Goal: Task Accomplishment & Management: Use online tool/utility

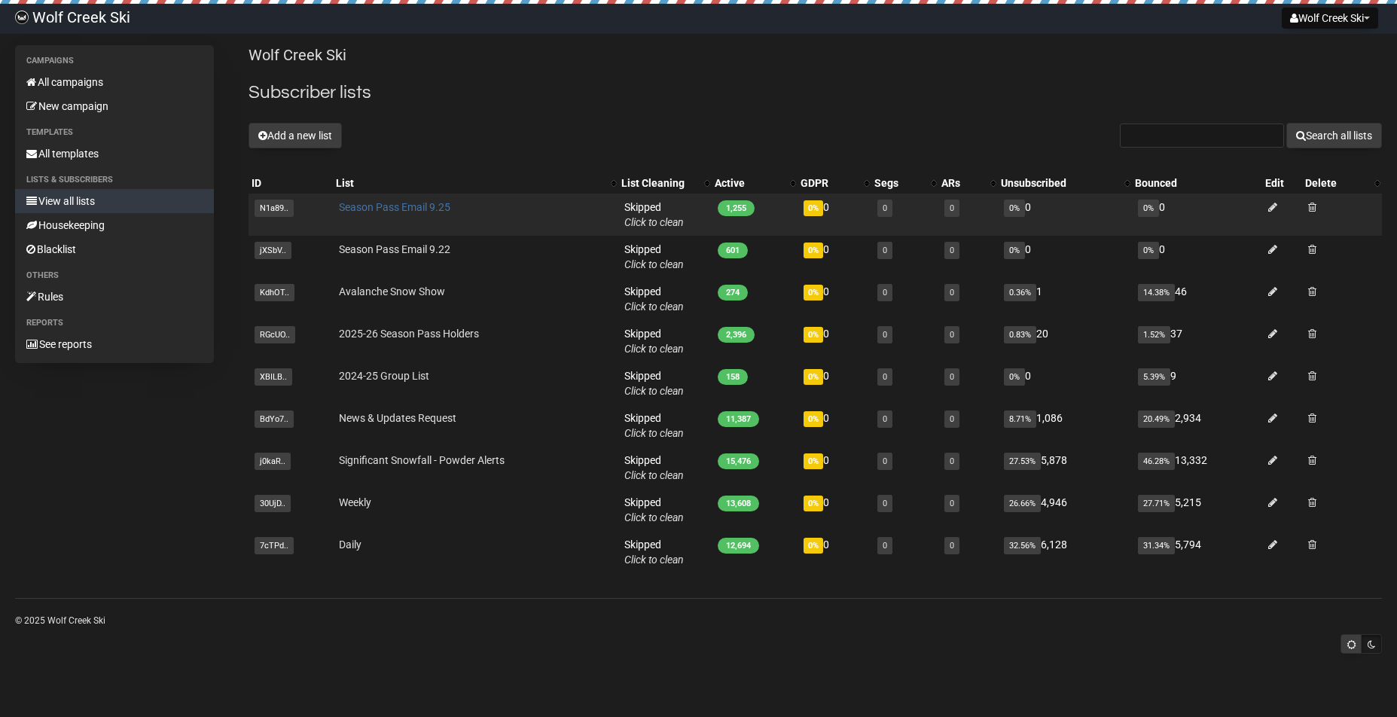
click at [416, 205] on link "Season Pass Email 9.25" at bounding box center [394, 207] width 111 height 12
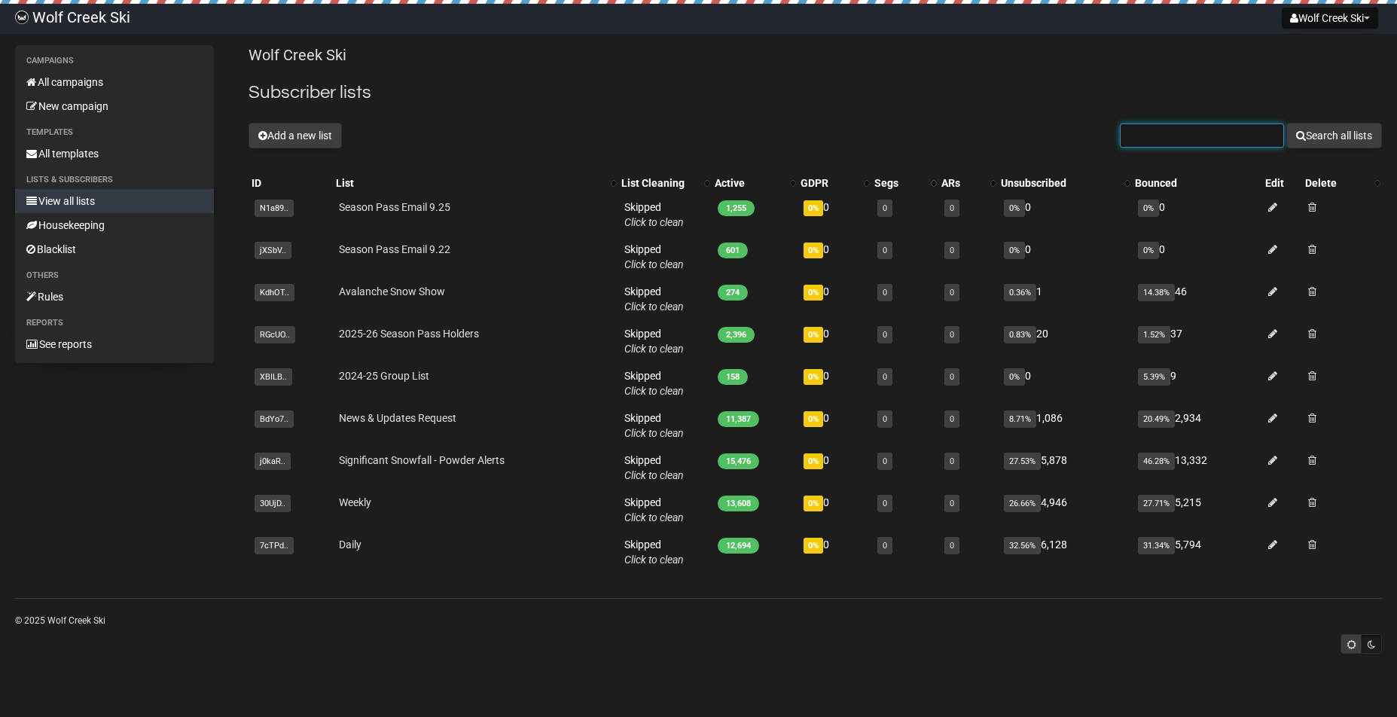
click at [1144, 133] on input "text" at bounding box center [1202, 136] width 164 height 24
type input "herndonmc@"
click at [1332, 136] on button "Search all lists" at bounding box center [1335, 136] width 96 height 26
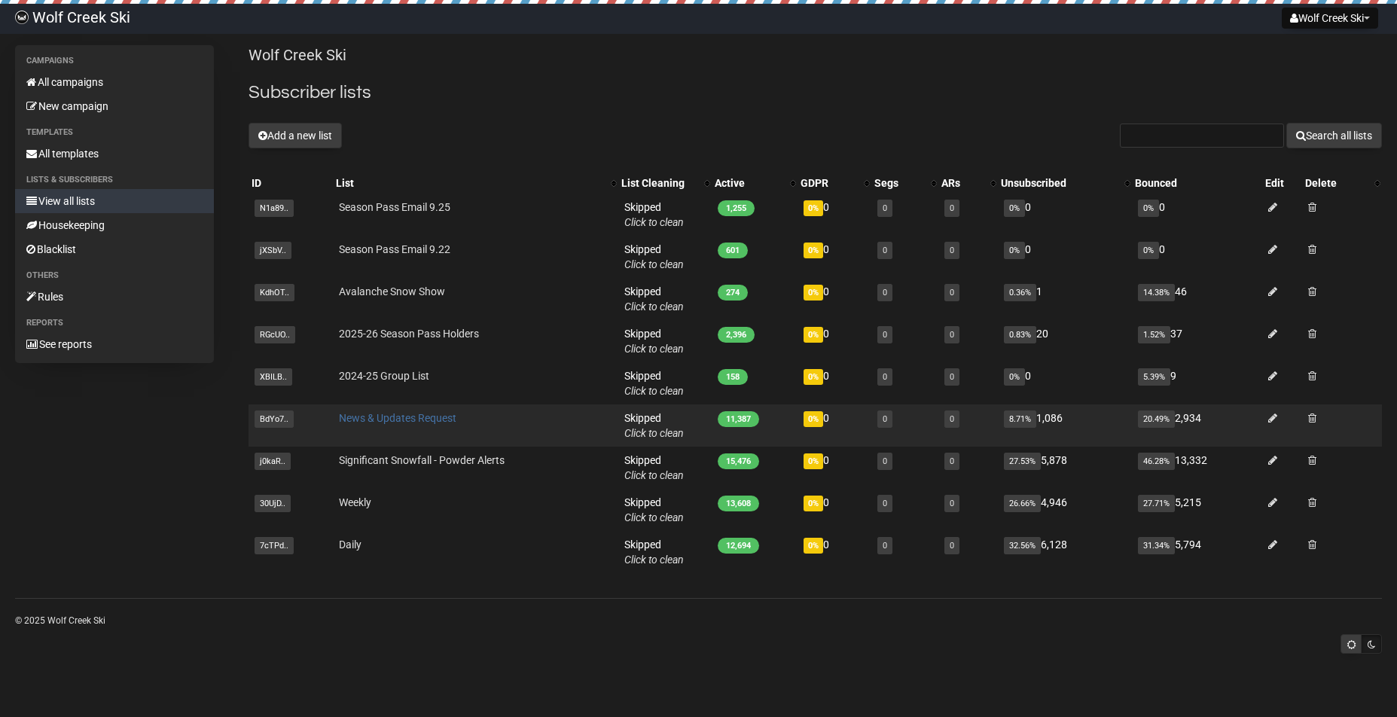
scroll to position [1, 0]
click at [403, 420] on link "News & Updates Request" at bounding box center [398, 418] width 118 height 12
click at [1277, 420] on icon at bounding box center [1272, 418] width 9 height 11
click at [380, 419] on link "News & Updates Request" at bounding box center [398, 418] width 118 height 12
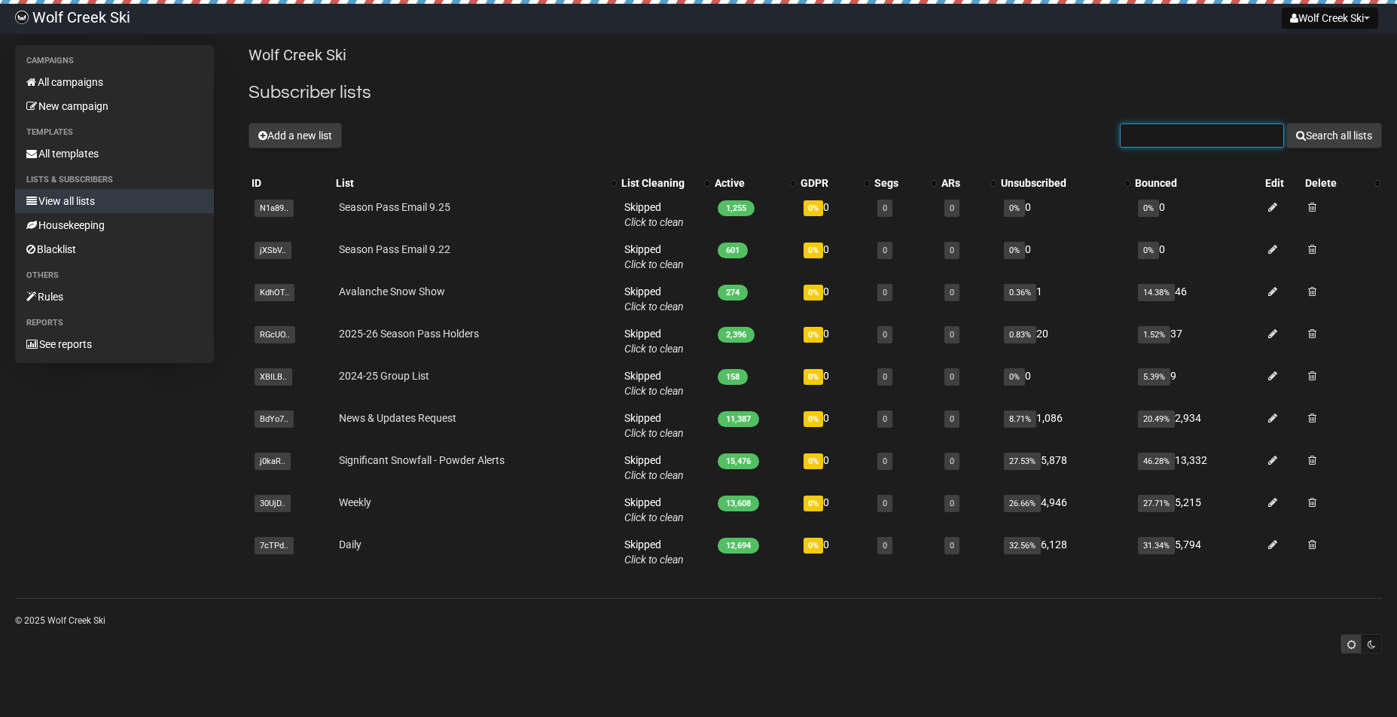
click at [1200, 138] on input "text" at bounding box center [1202, 136] width 164 height 24
type input "herndonmc@"
click at [1351, 136] on button "Search all lists" at bounding box center [1335, 136] width 96 height 26
click at [1180, 139] on input "text" at bounding box center [1202, 136] width 164 height 24
type input "samlab@"
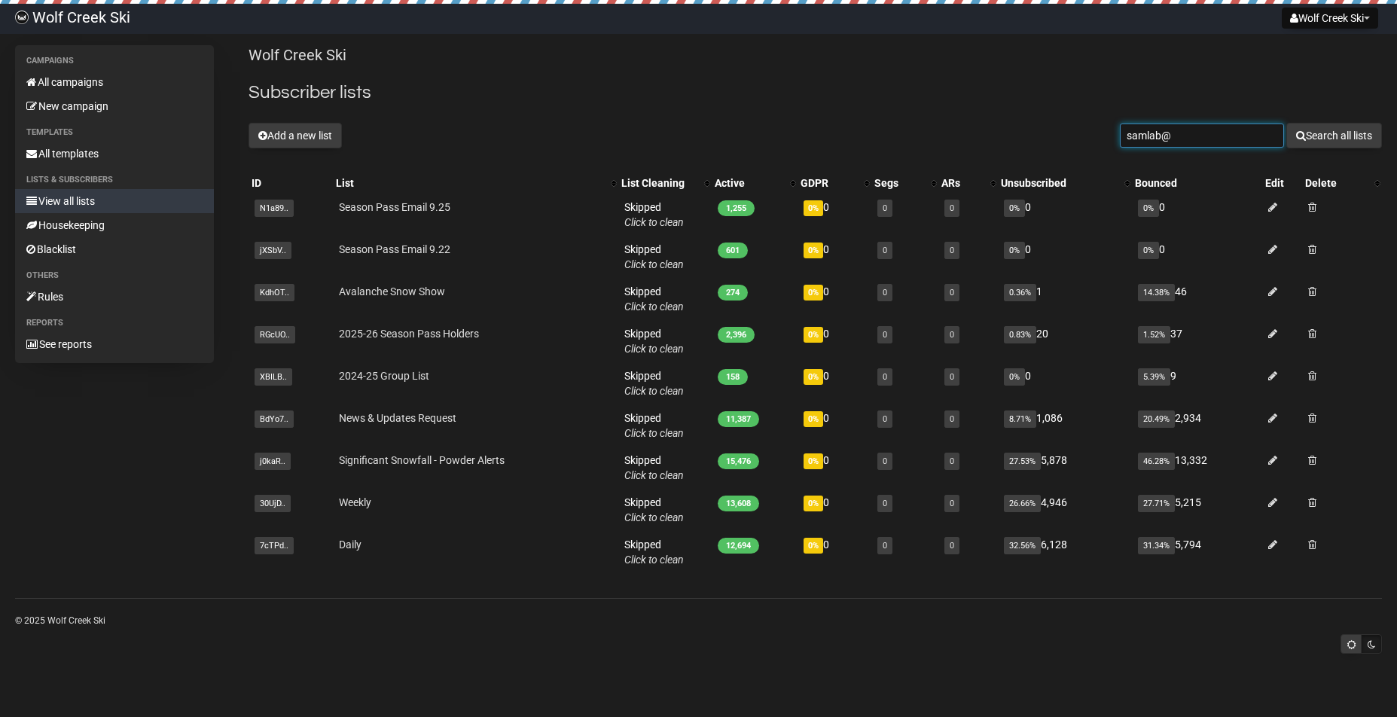
click at [1332, 136] on button "Search all lists" at bounding box center [1335, 136] width 96 height 26
click at [86, 201] on link "View all lists" at bounding box center [114, 201] width 199 height 24
click at [1217, 146] on input "text" at bounding box center [1202, 136] width 164 height 24
type input "kataralabrie@"
click at [1332, 136] on button "Search all lists" at bounding box center [1335, 136] width 96 height 26
